Goal: Task Accomplishment & Management: Manage account settings

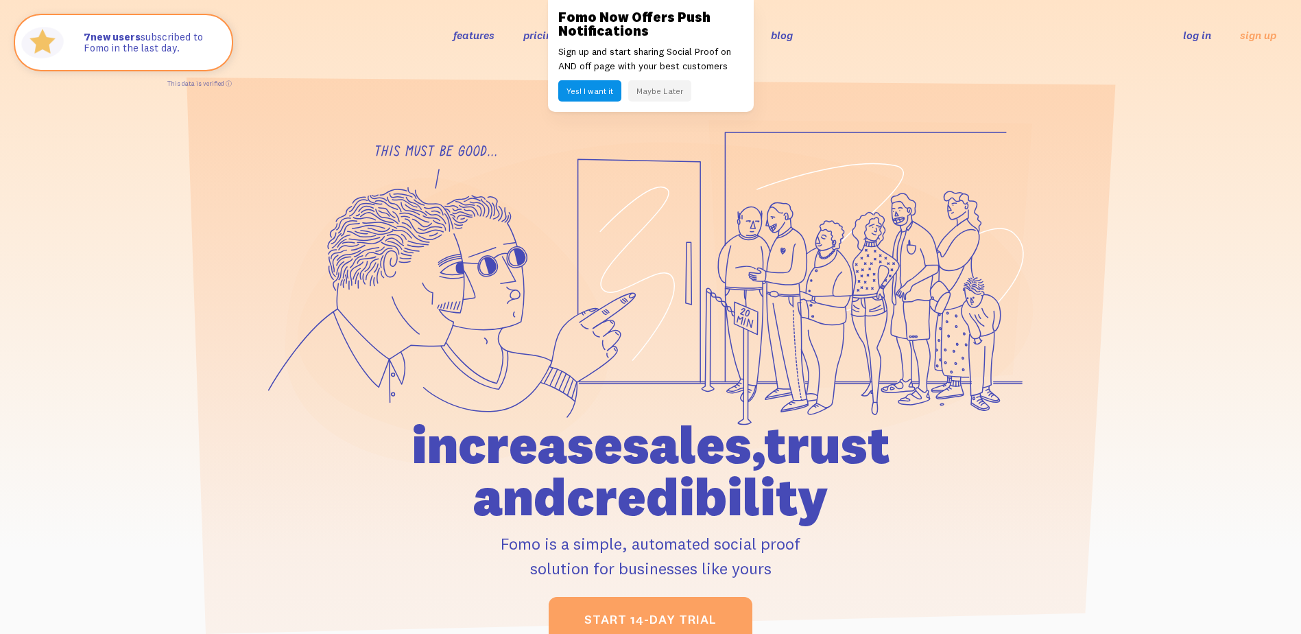
click at [1190, 38] on link "log in" at bounding box center [1197, 35] width 28 height 14
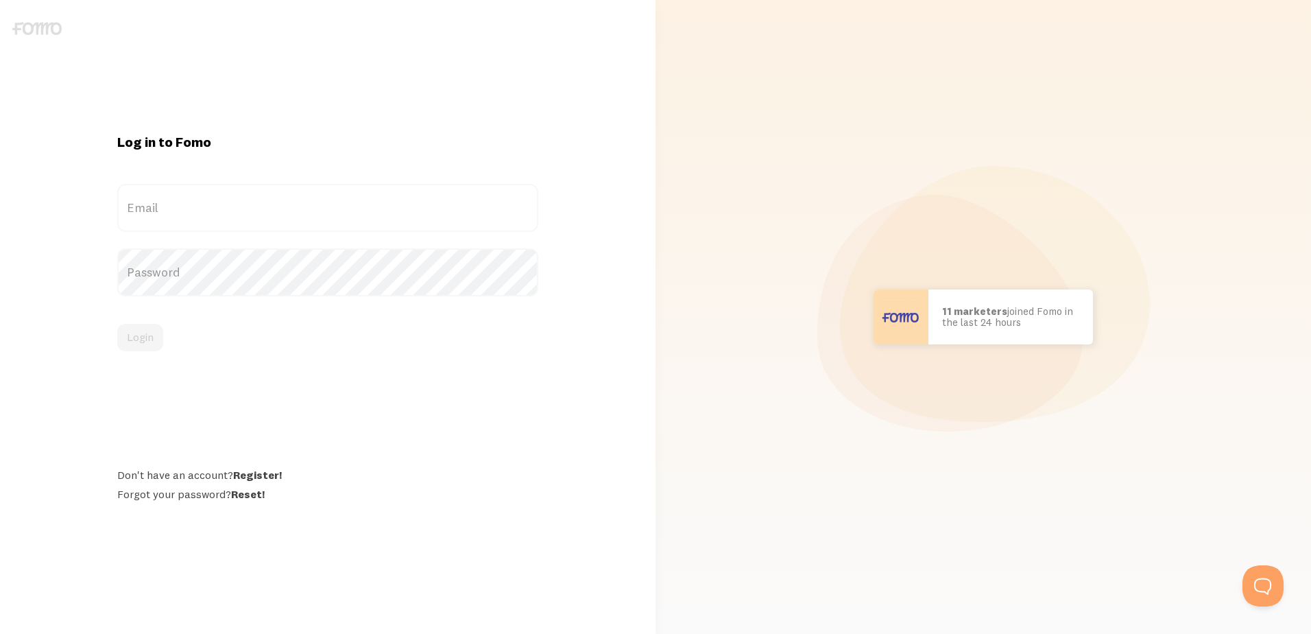
click at [189, 212] on label "Email" at bounding box center [327, 208] width 420 height 48
click at [189, 212] on input "Email" at bounding box center [327, 208] width 420 height 48
click at [152, 222] on label "Email" at bounding box center [327, 208] width 420 height 48
click at [152, 222] on input "Email" at bounding box center [327, 208] width 420 height 48
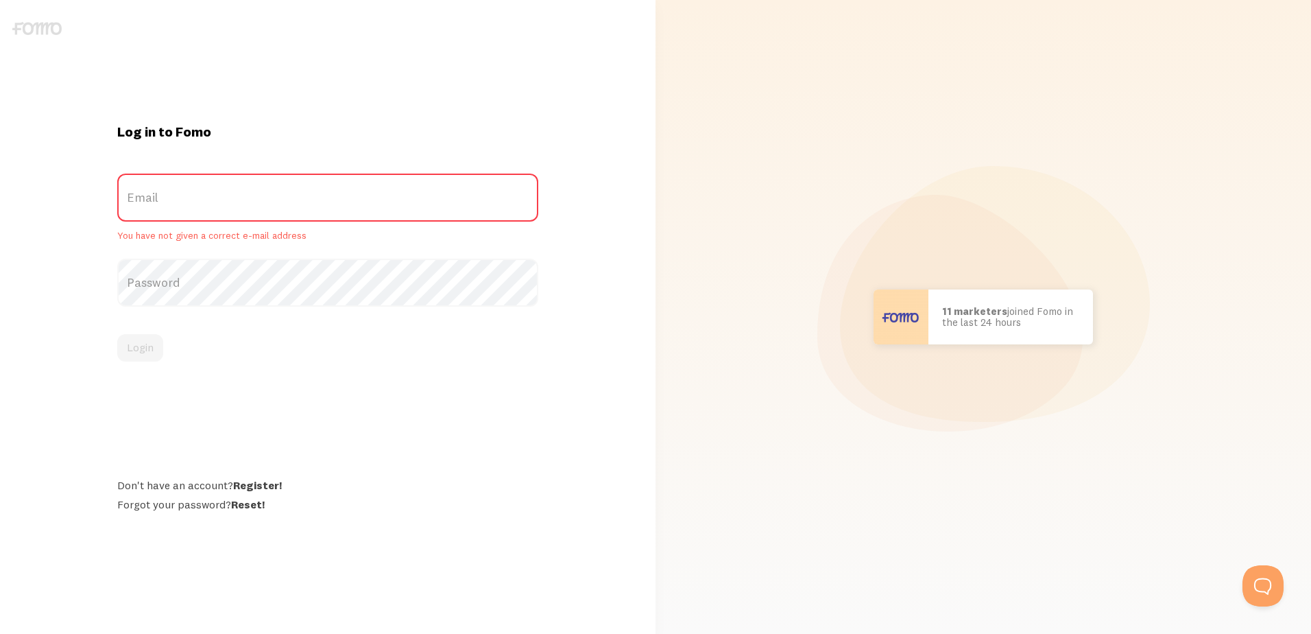
click at [167, 203] on label "Email" at bounding box center [327, 198] width 420 height 48
click at [167, 203] on input "Email" at bounding box center [327, 198] width 420 height 48
